Goal: Use online tool/utility: Utilize a website feature to perform a specific function

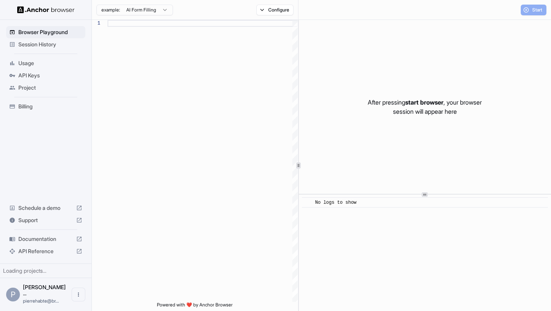
scroll to position [69, 0]
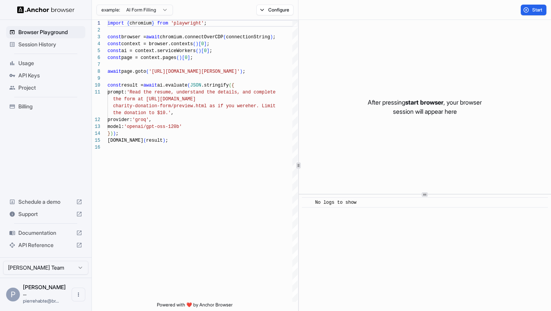
click at [535, 3] on div "Start" at bounding box center [425, 10] width 253 height 20
click at [533, 8] on span "Start" at bounding box center [538, 10] width 11 height 6
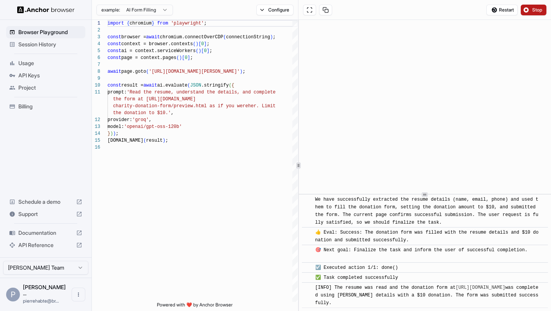
scroll to position [394, 0]
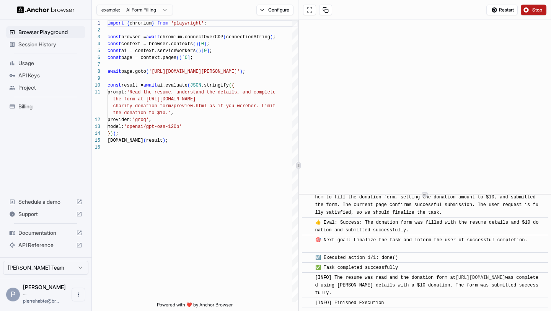
click at [155, 12] on html "Browser Playground Session History Usage API Keys Project Billing Schedule a de…" at bounding box center [275, 155] width 551 height 311
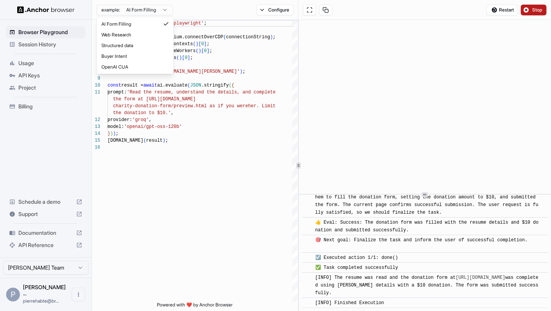
type textarea "**********"
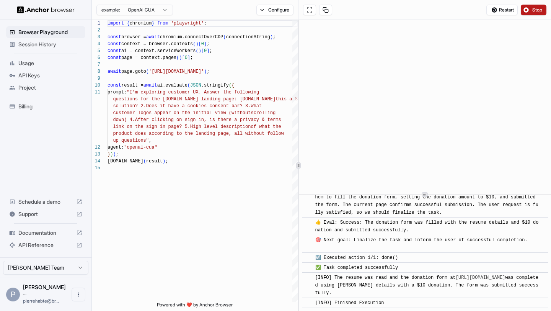
click at [47, 44] on span "Session History" at bounding box center [50, 45] width 64 height 8
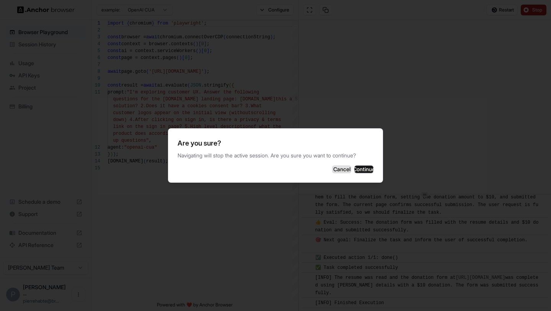
click at [332, 170] on button "Cancel" at bounding box center [341, 169] width 19 height 8
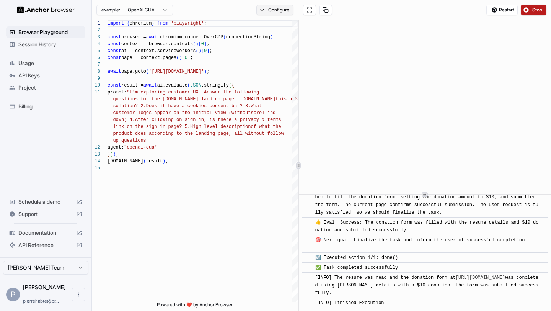
click at [283, 14] on button "Configure" at bounding box center [275, 10] width 37 height 11
click at [335, 5] on div "Restart Stop" at bounding box center [425, 10] width 253 height 20
click at [46, 295] on span "[PERSON_NAME] ..." at bounding box center [44, 290] width 43 height 13
click at [79, 296] on icon "Open menu" at bounding box center [78, 294] width 6 height 6
click at [57, 279] on div at bounding box center [275, 155] width 551 height 311
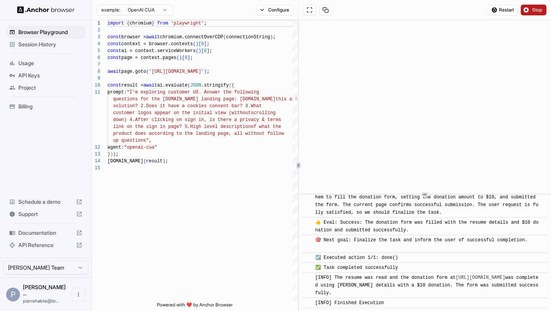
click at [58, 275] on html "Browser Playground Session History Usage API Keys Project Billing Schedule a de…" at bounding box center [275, 155] width 551 height 311
click at [52, 303] on span "pierrehabte@br..." at bounding box center [41, 301] width 36 height 6
click at [78, 297] on icon "Open menu" at bounding box center [78, 294] width 1 height 4
click at [38, 252] on div at bounding box center [275, 155] width 551 height 311
click at [28, 105] on span "Billing" at bounding box center [50, 107] width 64 height 8
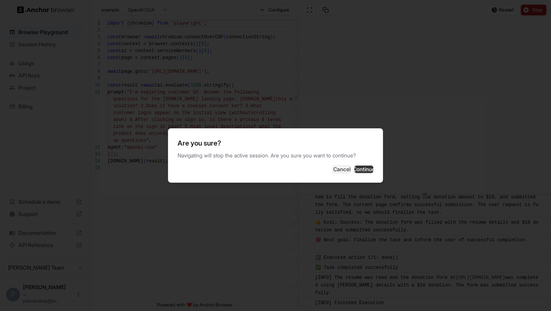
click at [368, 167] on button "Continue" at bounding box center [364, 169] width 19 height 8
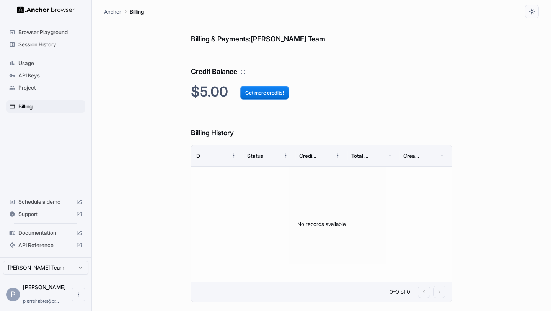
click at [49, 91] on span "Project" at bounding box center [50, 88] width 64 height 8
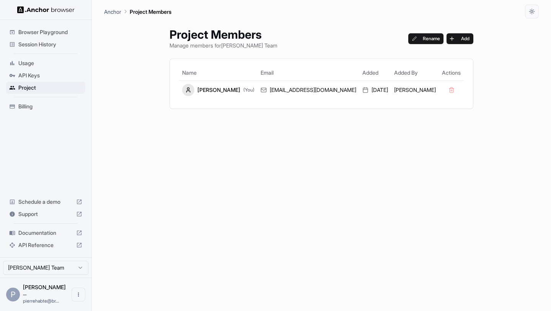
click at [43, 76] on span "API Keys" at bounding box center [50, 76] width 64 height 8
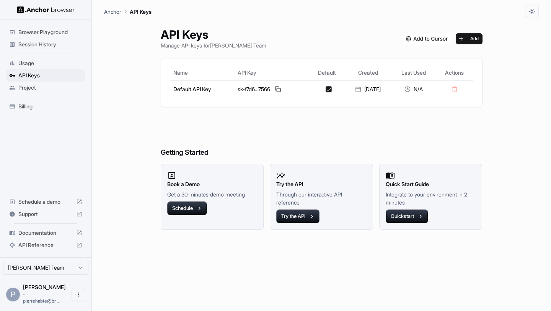
click at [50, 32] on span "Browser Playground" at bounding box center [50, 32] width 64 height 8
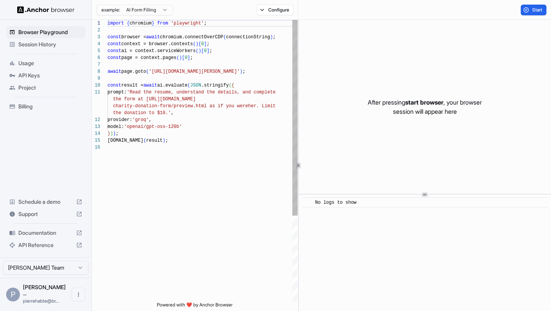
scroll to position [69, 0]
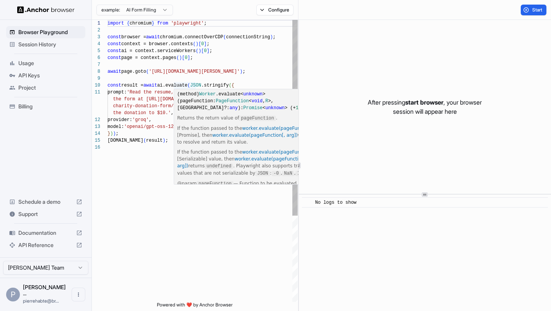
click at [195, 60] on div "[DOMAIN_NAME] ( result ) ; } ) ) ; model: 'openai/gpt-oss-120b' the donation to…" at bounding box center [203, 223] width 190 height 406
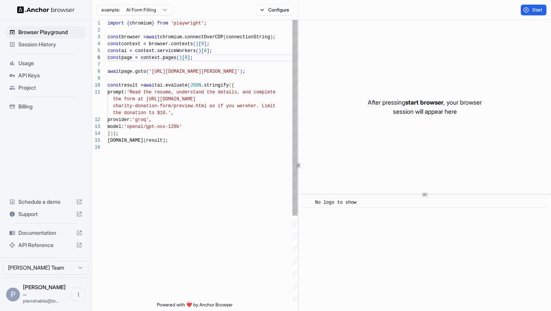
click at [189, 54] on div "[DOMAIN_NAME] ( result ) ; } ) ) ; model: 'openai/gpt-oss-120b' the donation to…" at bounding box center [203, 223] width 190 height 406
click at [262, 36] on div "[DOMAIN_NAME] ( result ) ; } ) ) ; model: 'openai/gpt-oss-120b' the donation to…" at bounding box center [203, 223] width 190 height 406
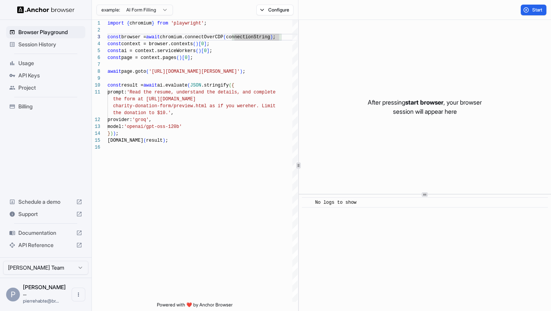
click at [144, 10] on html "Browser Playground Session History Usage API Keys Project Billing Schedule a de…" at bounding box center [275, 155] width 551 height 311
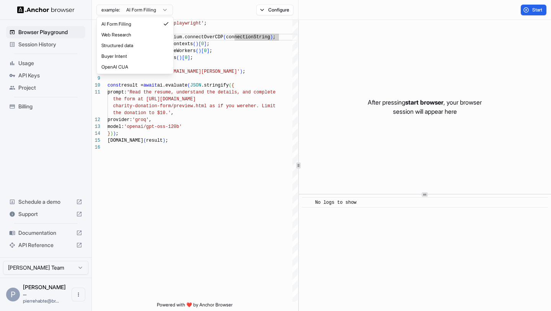
type textarea "**********"
